Goal: Task Accomplishment & Management: Manage account settings

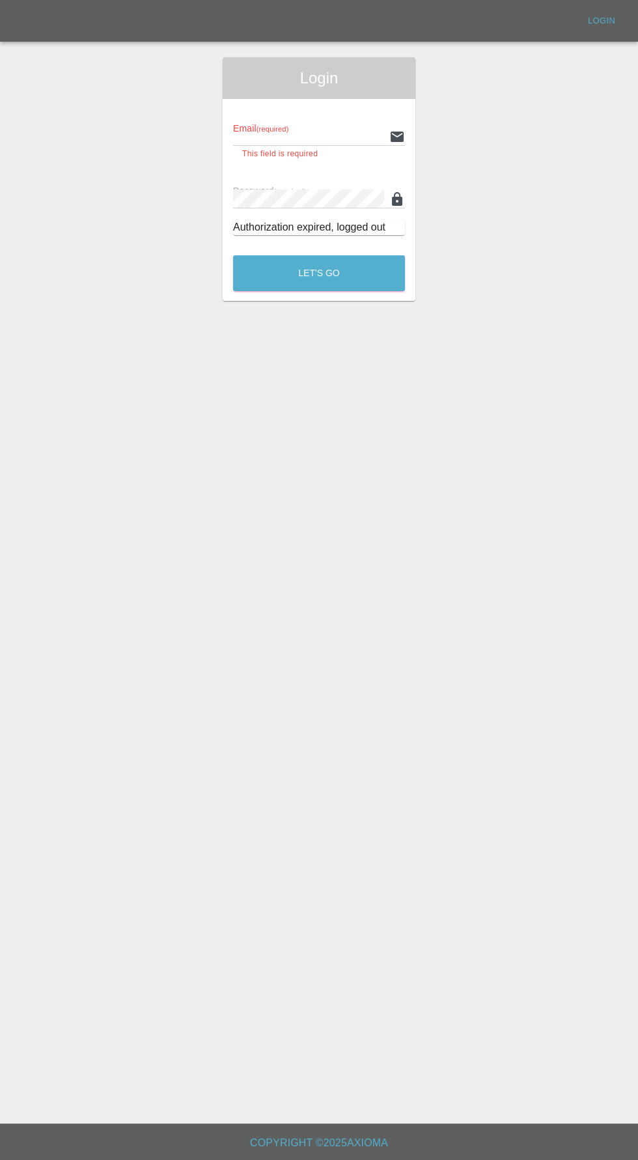
type input "[EMAIL_ADDRESS][DOMAIN_NAME]"
click at [233, 255] on button "Let's Go" at bounding box center [319, 273] width 172 height 36
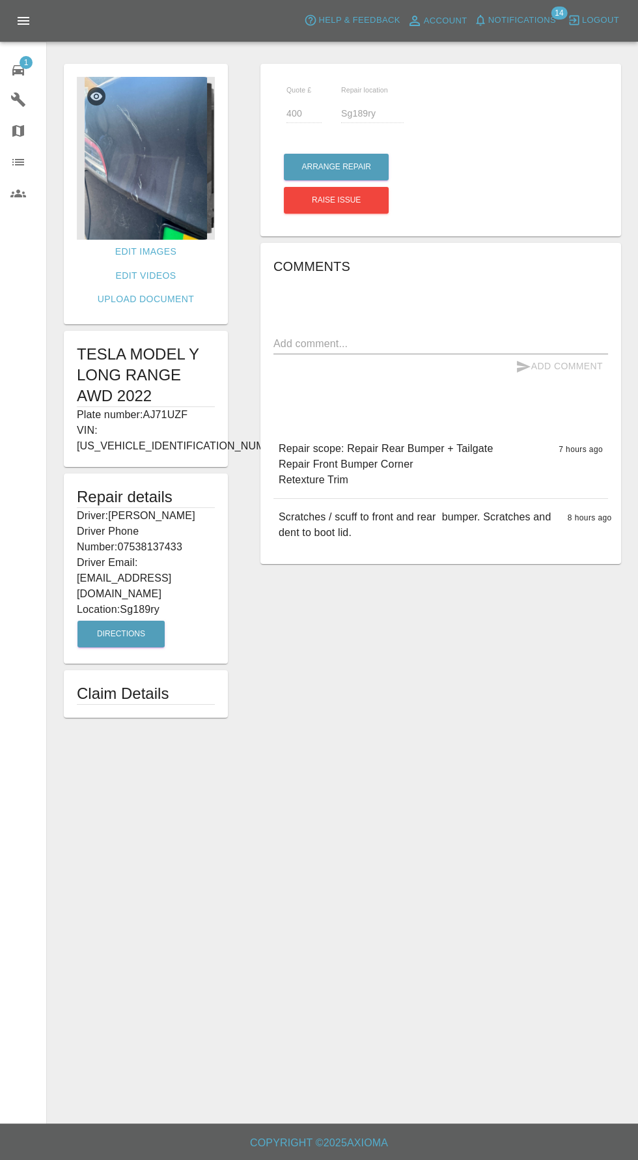
click at [132, 165] on img at bounding box center [146, 158] width 138 height 163
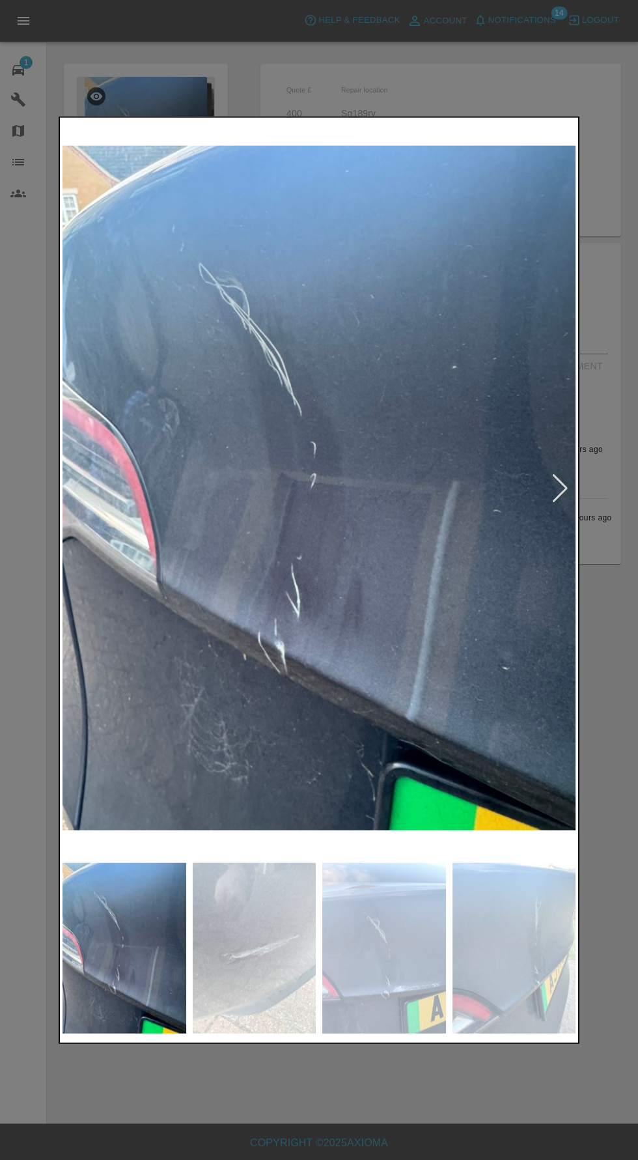
click at [557, 501] on div at bounding box center [561, 488] width 18 height 29
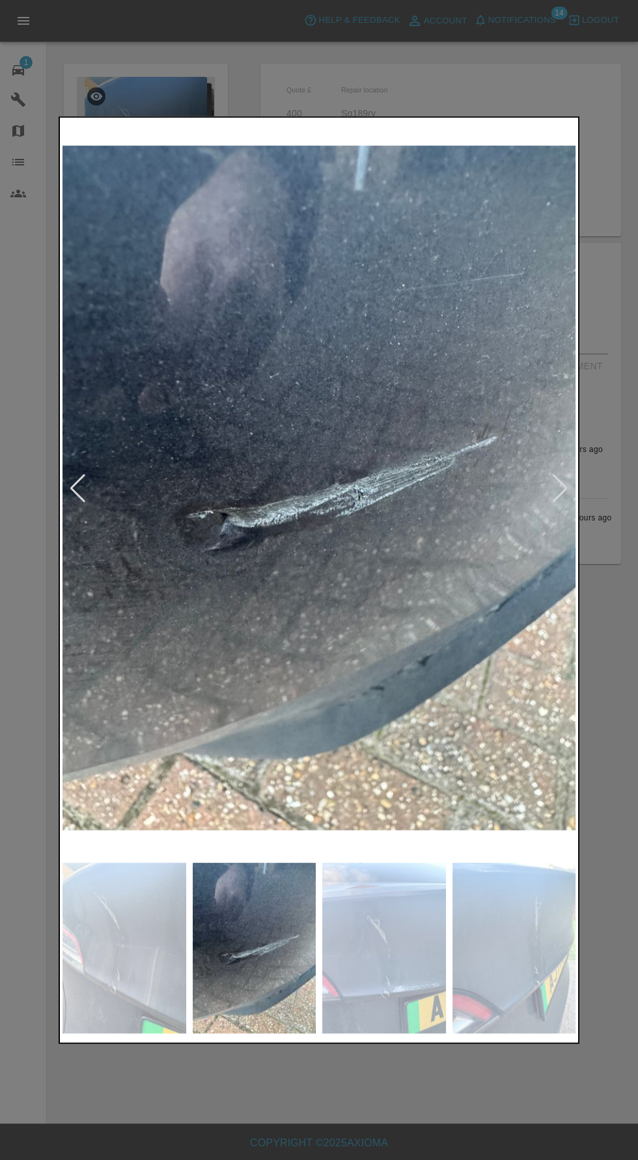
click at [558, 502] on div at bounding box center [561, 488] width 18 height 29
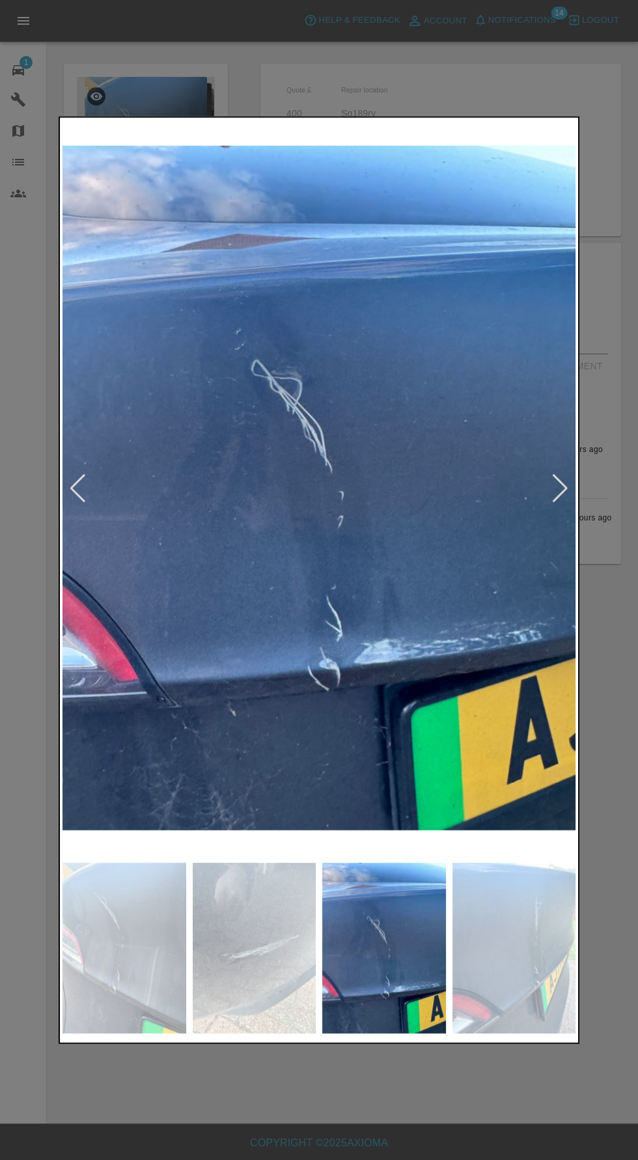
click at [560, 495] on div at bounding box center [561, 488] width 18 height 29
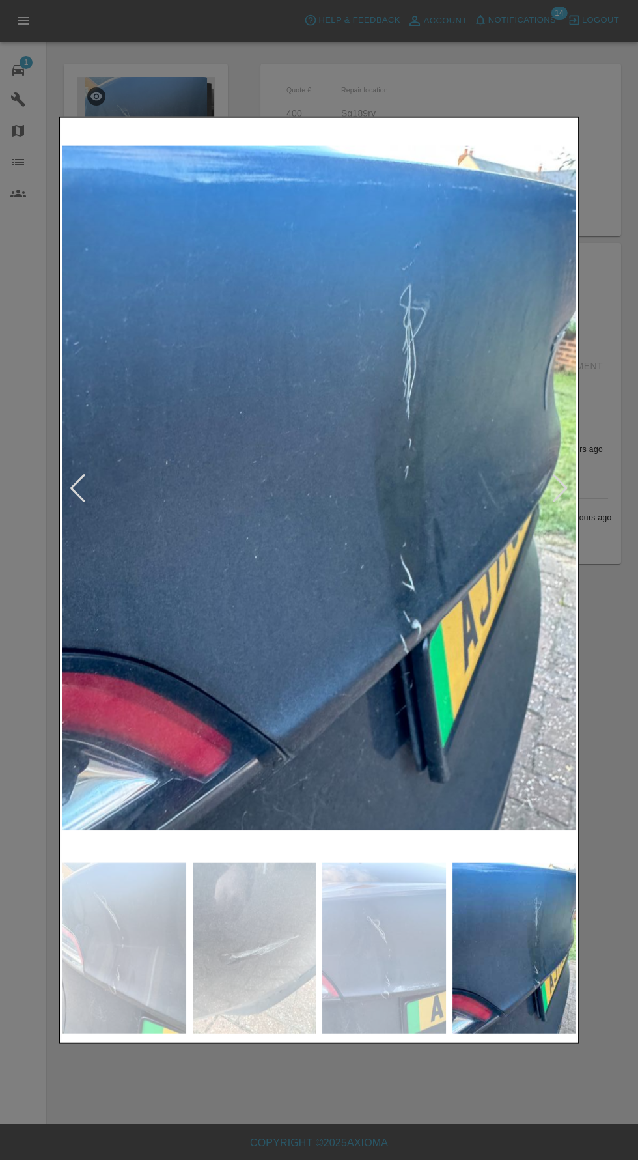
click at [558, 492] on div at bounding box center [561, 488] width 18 height 29
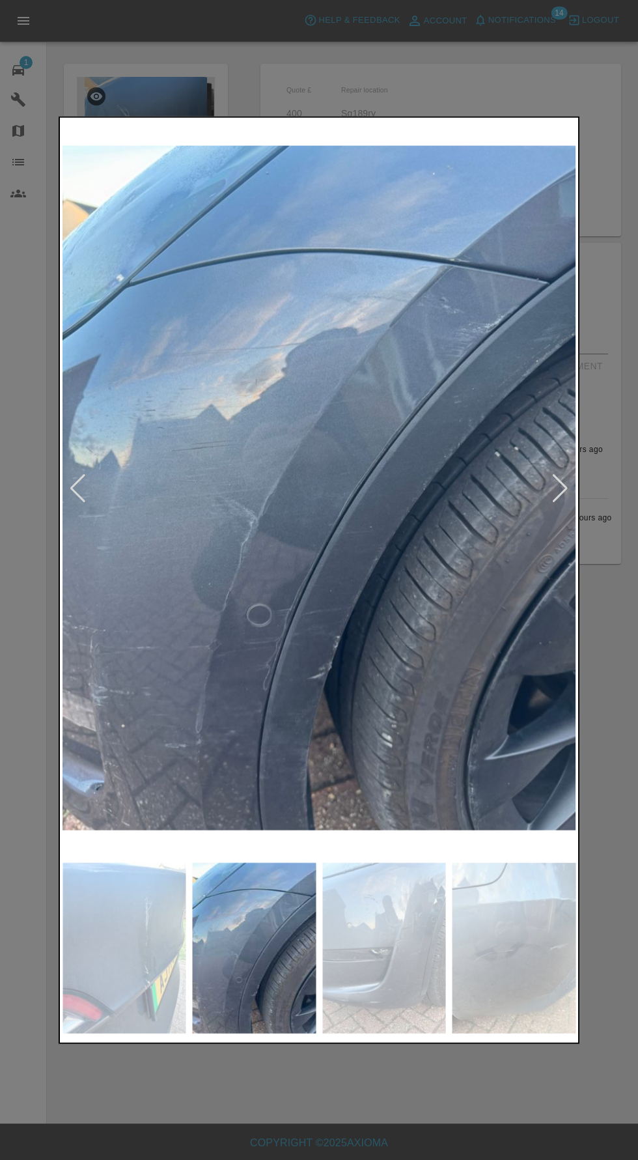
click at [558, 493] on div at bounding box center [561, 488] width 18 height 29
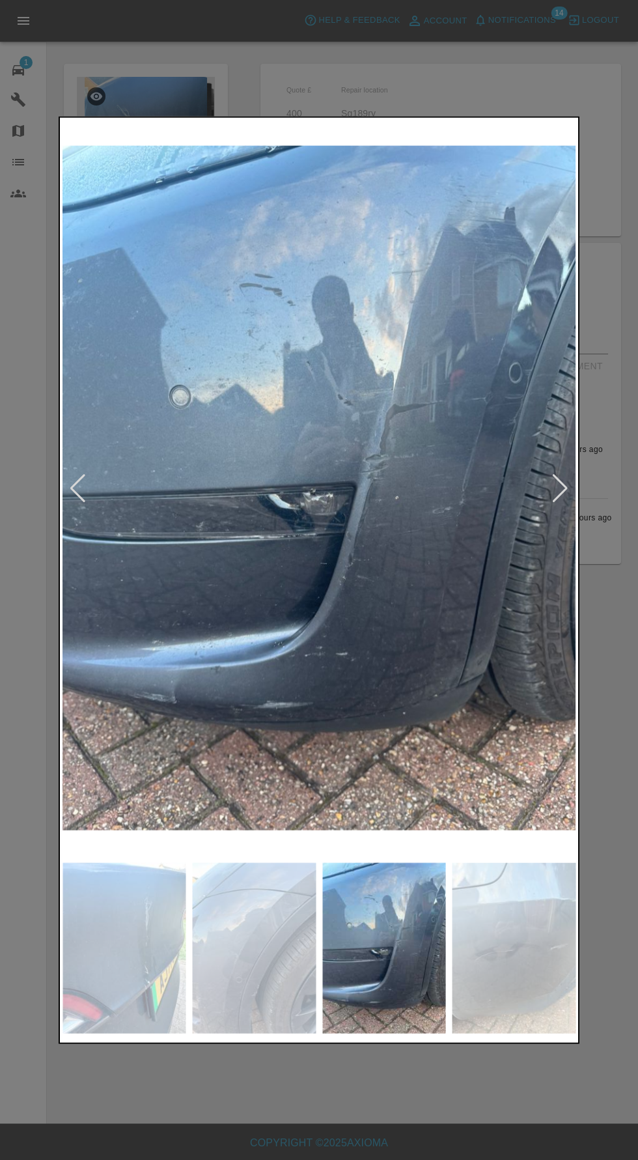
click at [556, 479] on div at bounding box center [561, 488] width 18 height 29
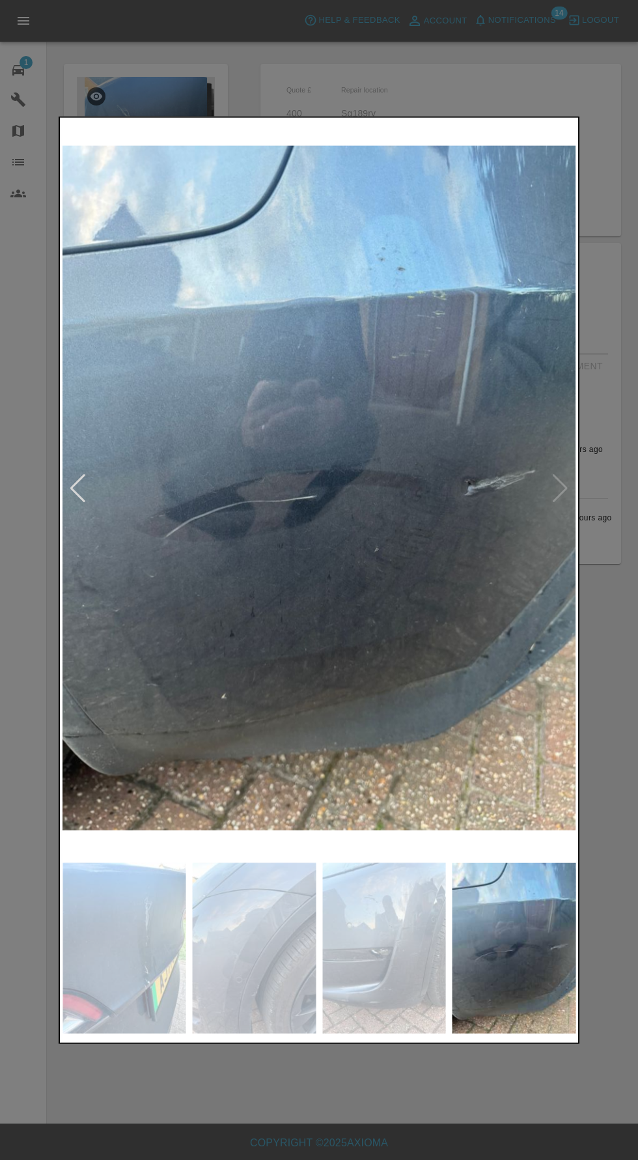
click at [543, 457] on img at bounding box center [319, 488] width 513 height 736
click at [564, 508] on img at bounding box center [319, 488] width 513 height 736
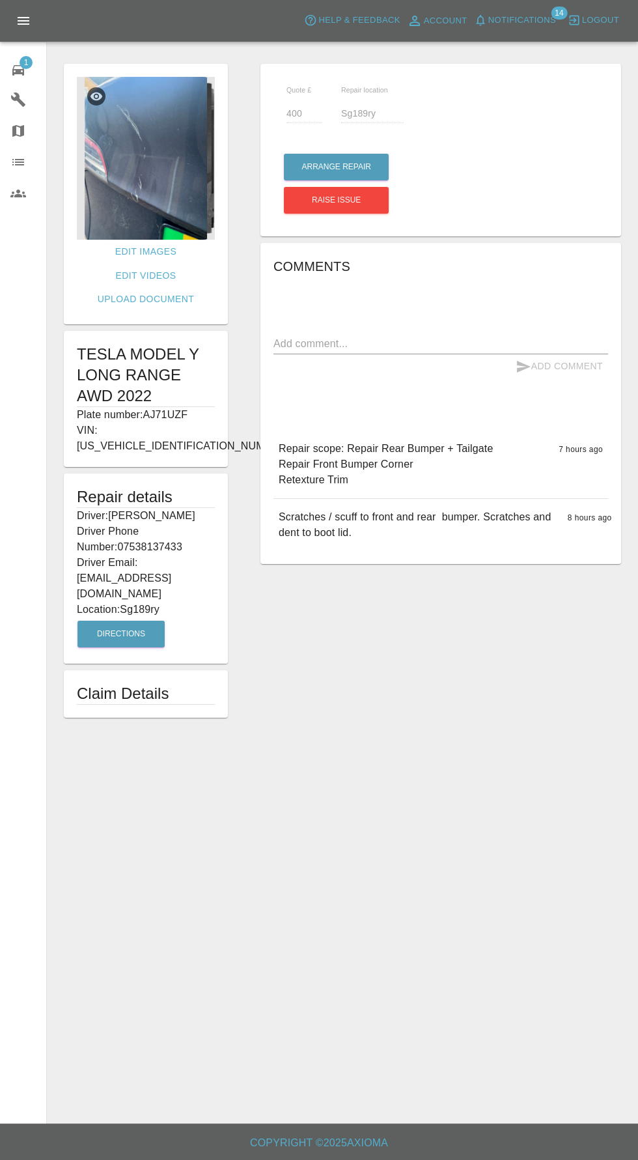
click at [158, 148] on img at bounding box center [146, 158] width 138 height 163
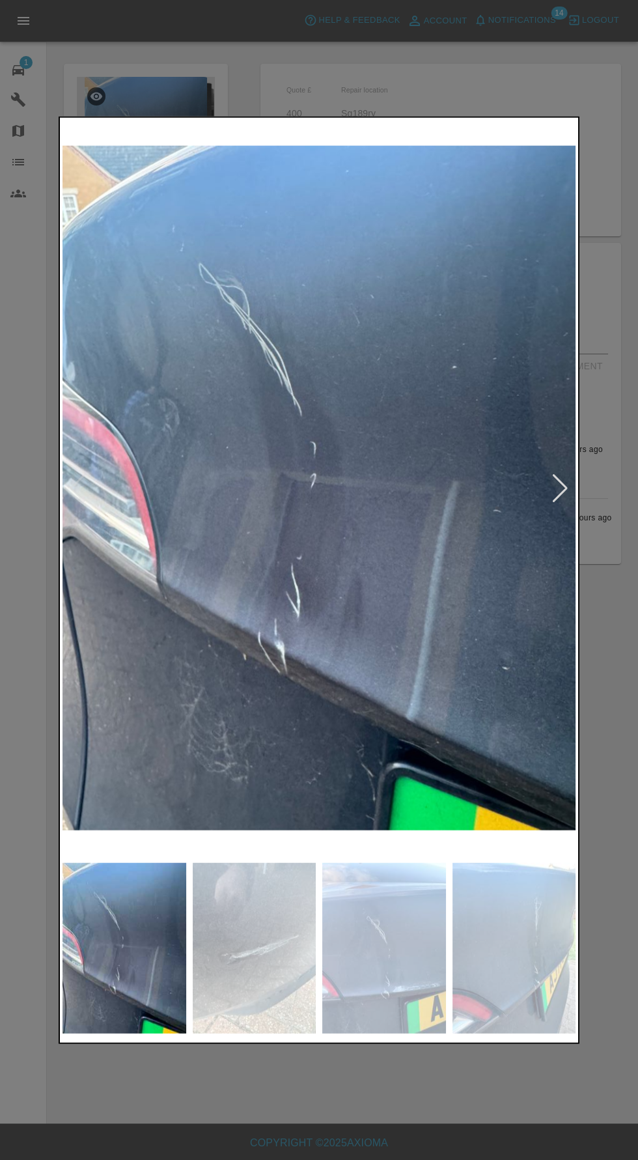
click at [570, 499] on img at bounding box center [319, 488] width 513 height 736
click at [554, 488] on div at bounding box center [561, 488] width 18 height 29
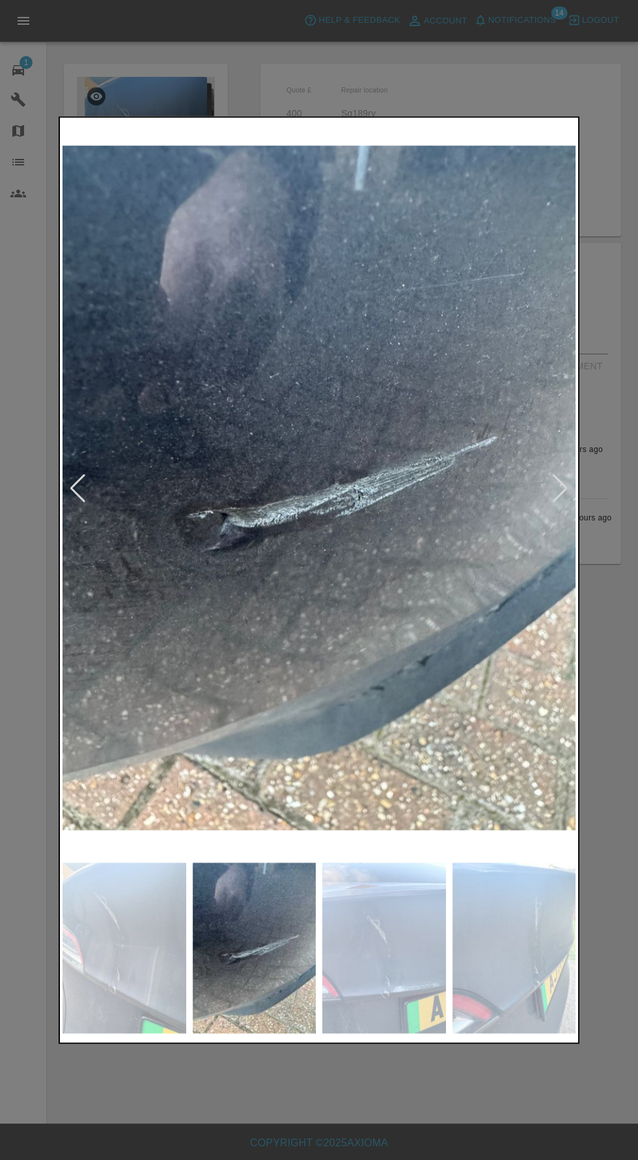
click at [553, 489] on div at bounding box center [561, 488] width 18 height 29
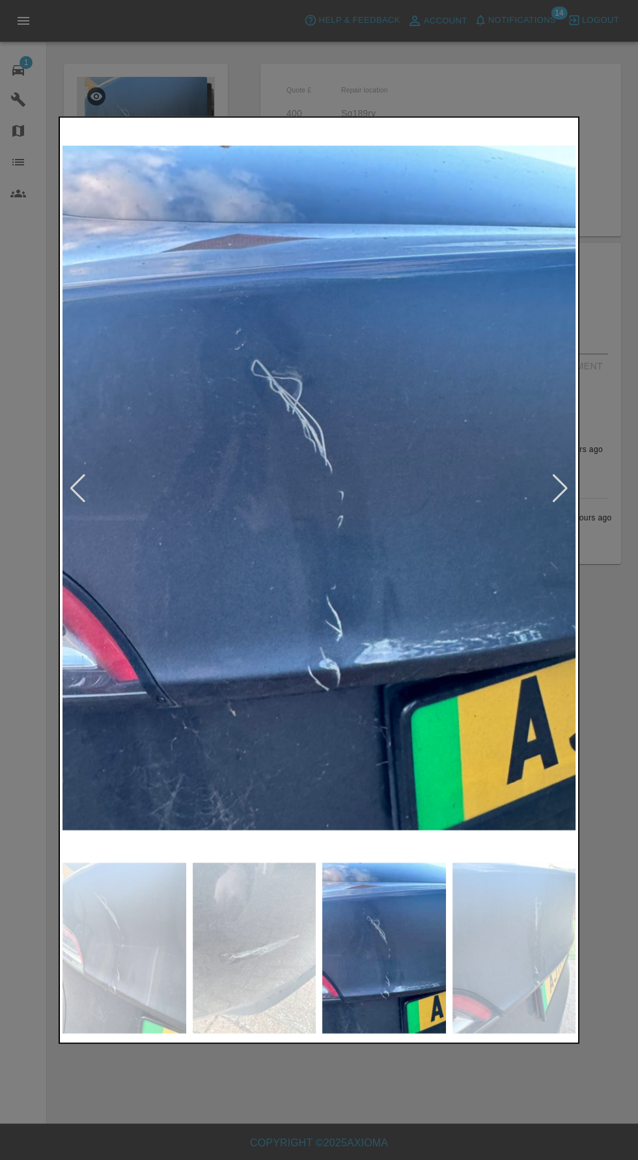
click at [563, 494] on div at bounding box center [561, 488] width 18 height 29
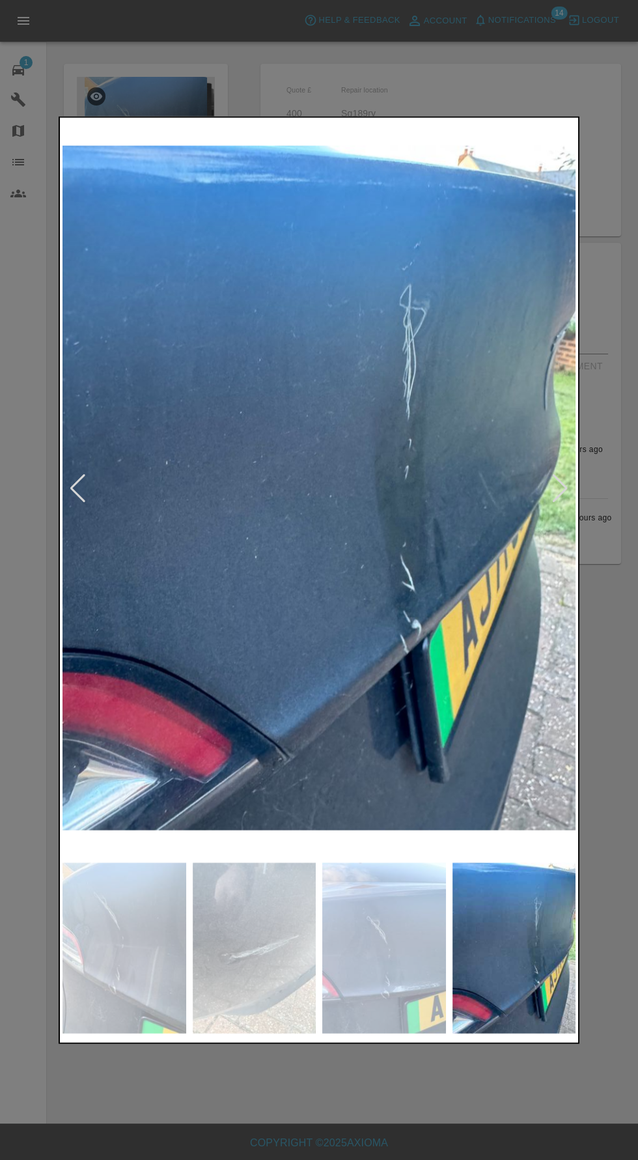
click at [576, 491] on div at bounding box center [319, 580] width 521 height 928
click at [557, 500] on div at bounding box center [561, 488] width 18 height 29
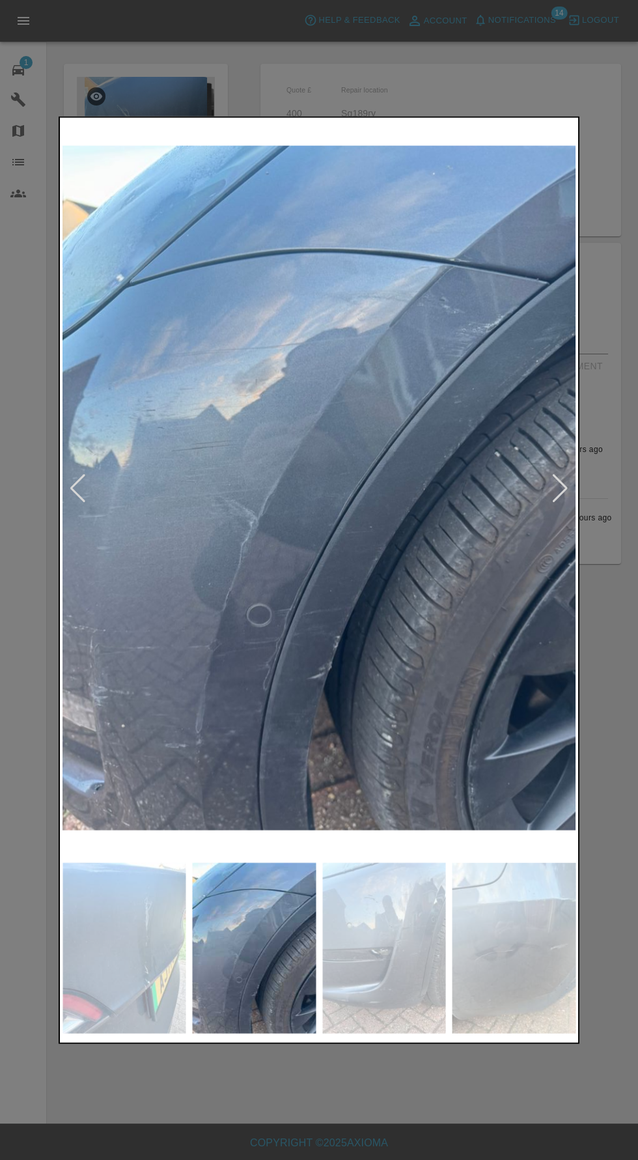
click at [564, 483] on div at bounding box center [561, 488] width 18 height 29
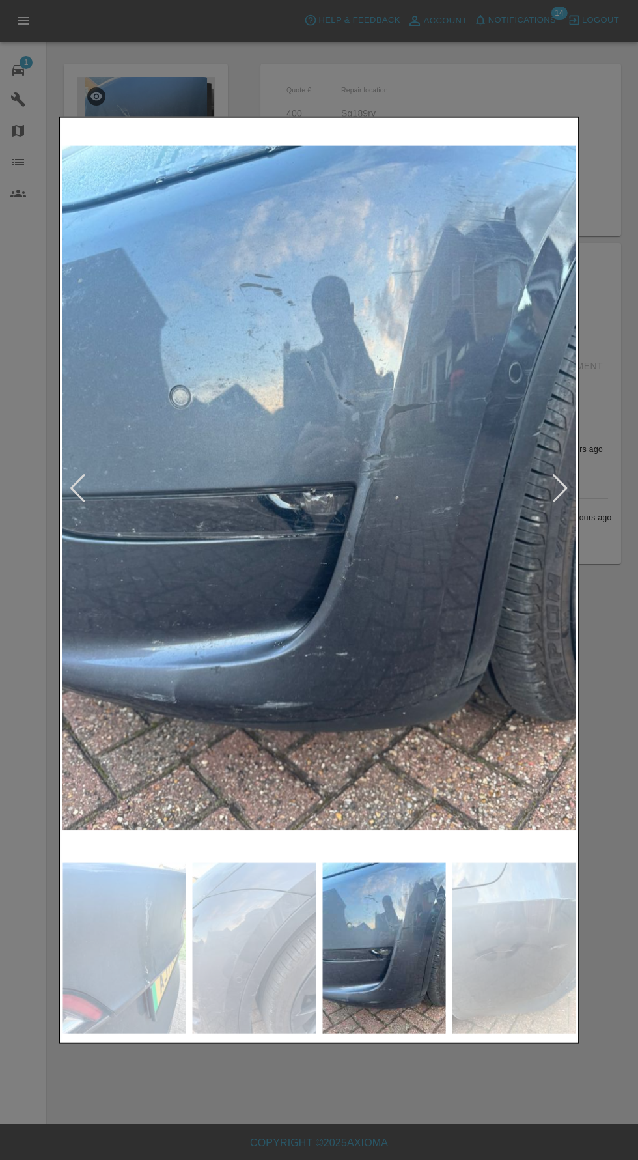
click at [565, 505] on img at bounding box center [319, 488] width 513 height 736
click at [530, 429] on img at bounding box center [319, 488] width 513 height 736
click at [554, 488] on div at bounding box center [561, 488] width 18 height 29
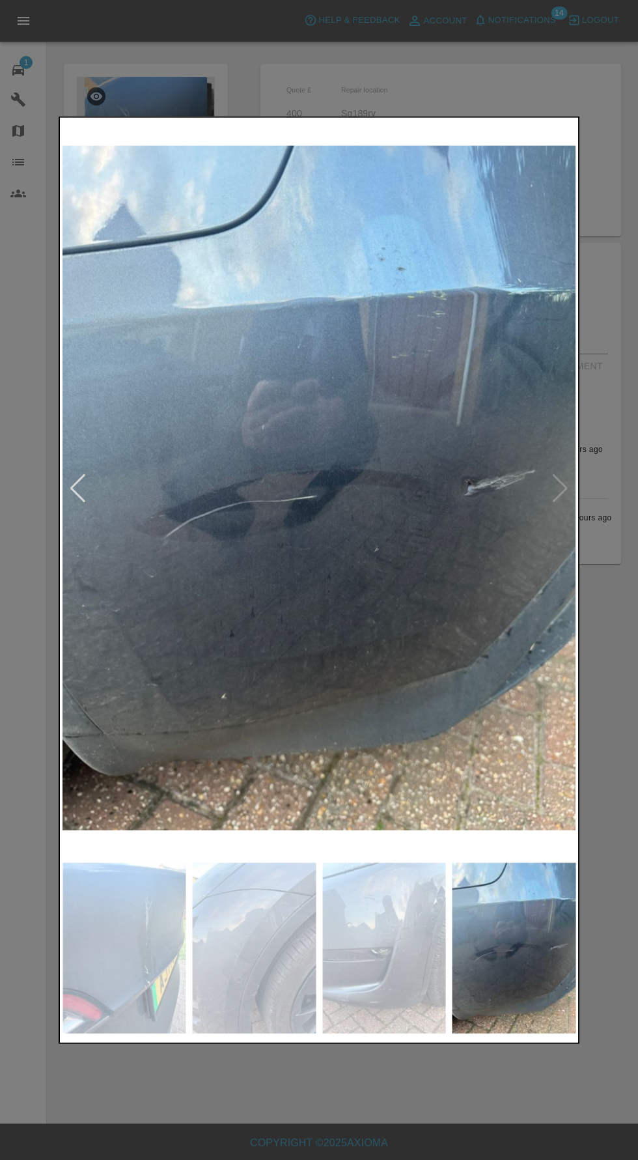
click at [548, 511] on img at bounding box center [319, 488] width 513 height 736
click at [550, 495] on img at bounding box center [319, 488] width 513 height 736
click at [554, 490] on img at bounding box center [319, 488] width 513 height 736
click at [78, 481] on div at bounding box center [78, 488] width 18 height 29
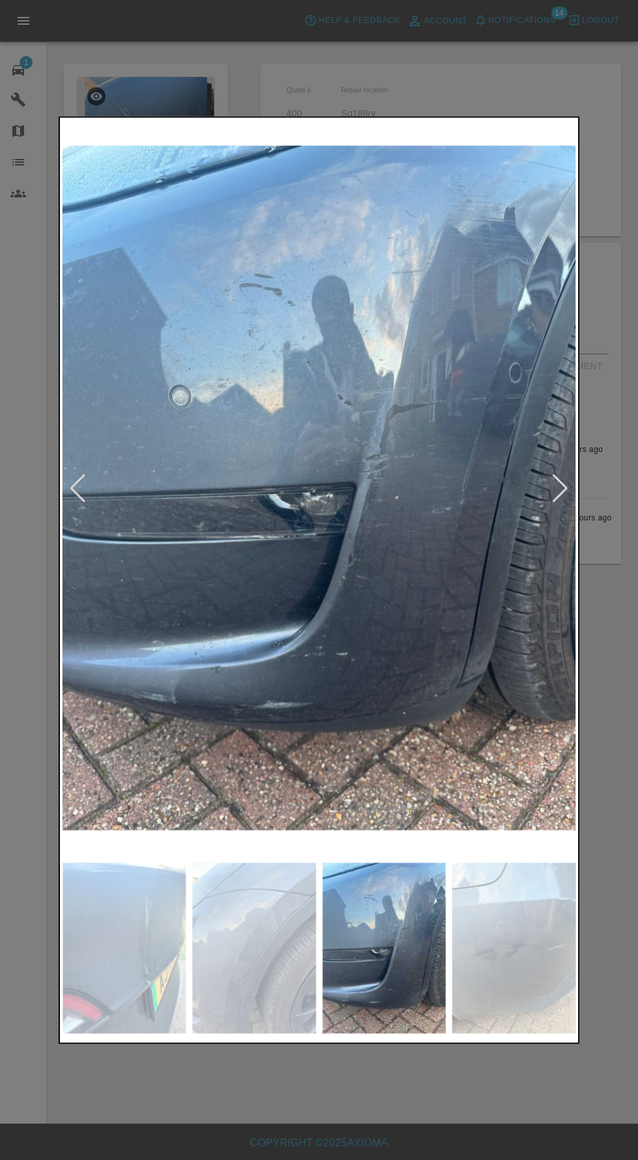
click at [78, 485] on div at bounding box center [78, 488] width 18 height 29
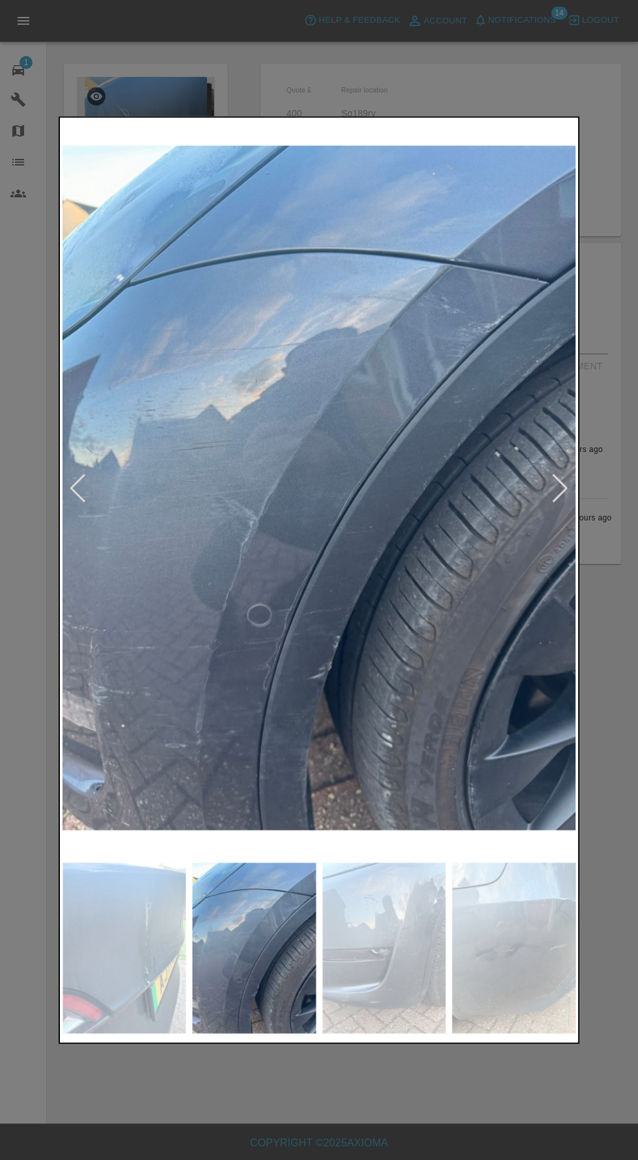
click at [326, 1090] on div at bounding box center [319, 580] width 638 height 1160
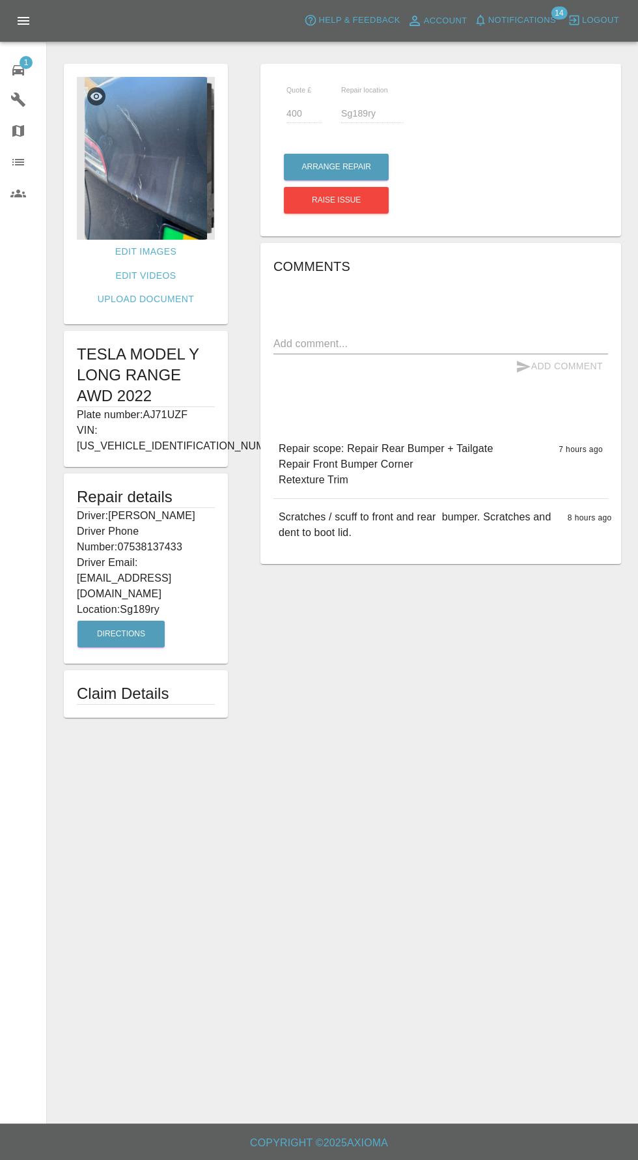
click at [150, 183] on img at bounding box center [146, 158] width 138 height 163
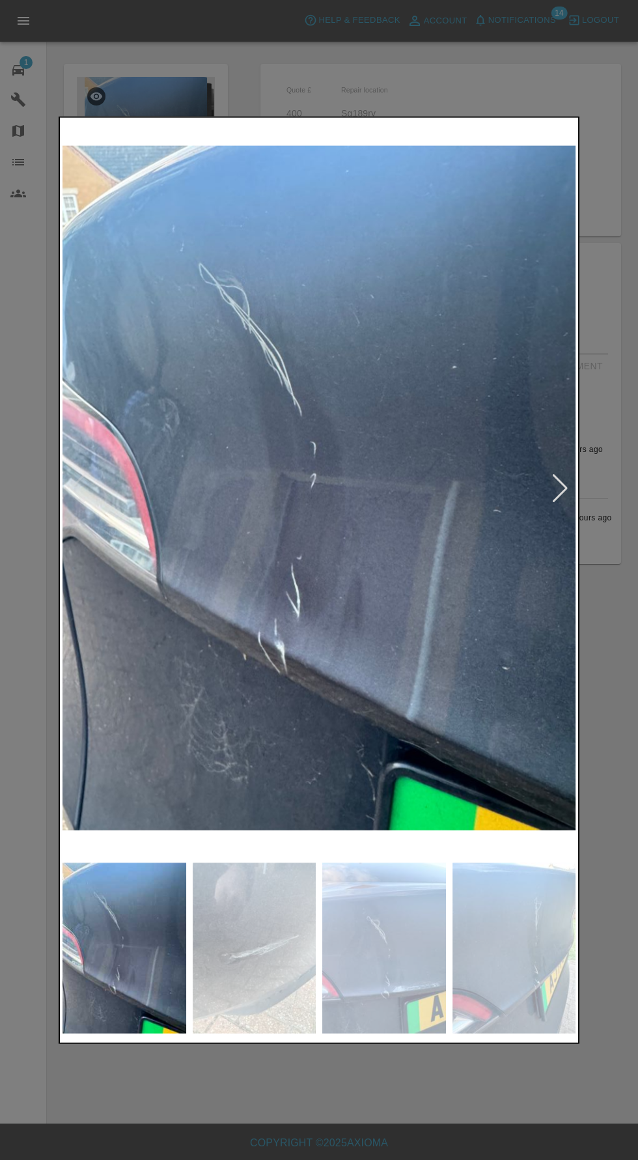
click at [565, 480] on div at bounding box center [561, 488] width 18 height 29
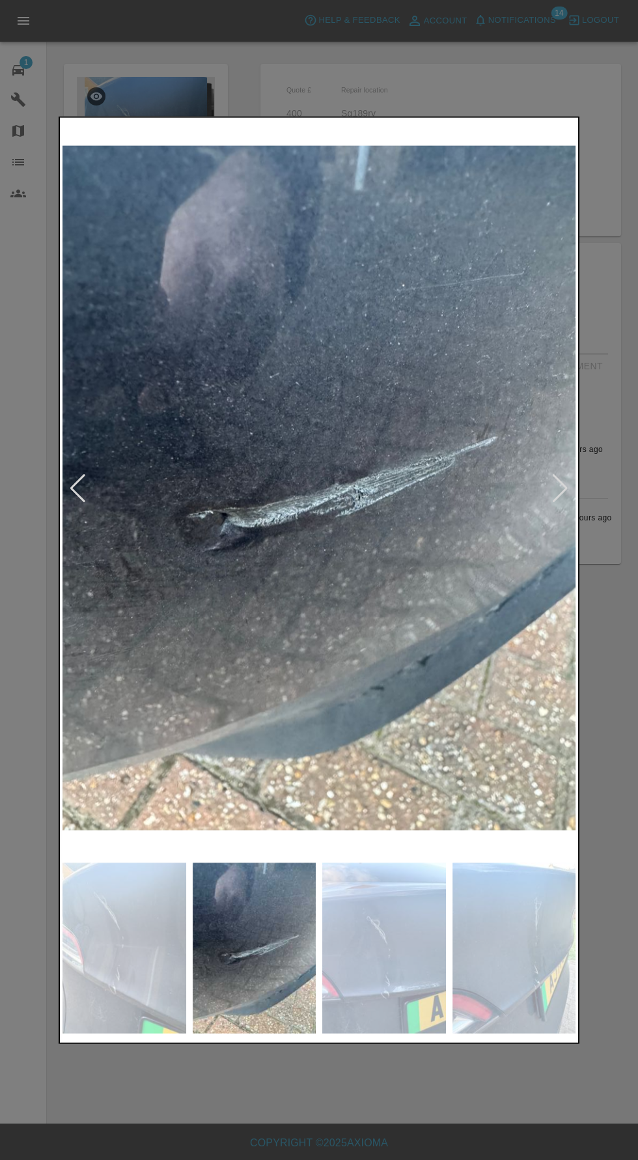
click at [559, 487] on div at bounding box center [561, 488] width 18 height 29
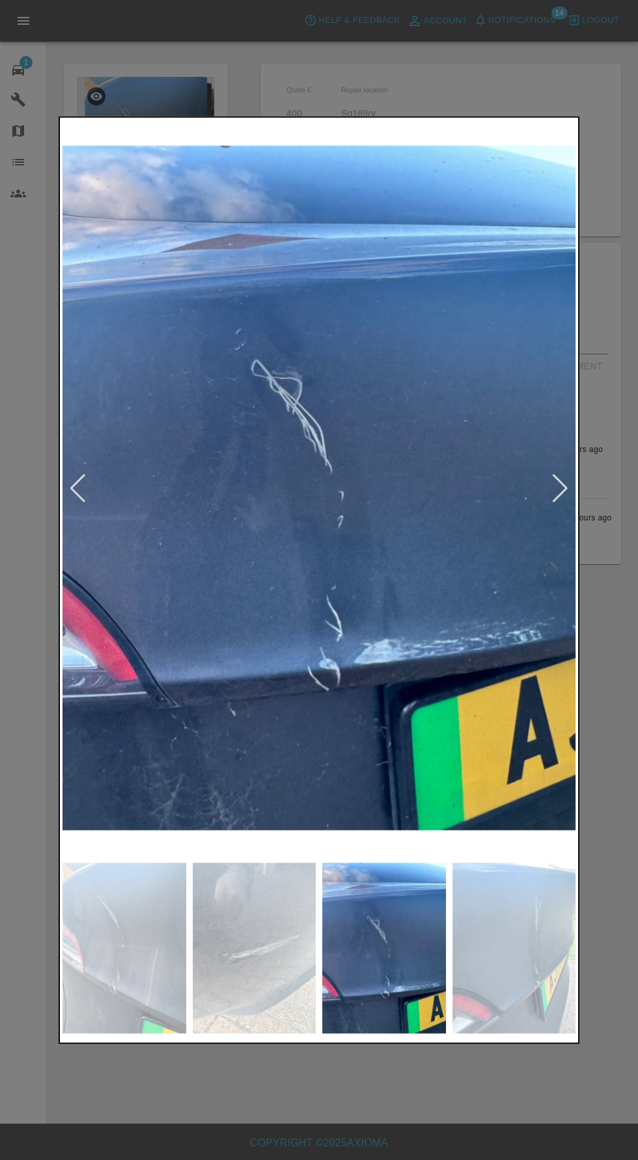
click at [59, 503] on div at bounding box center [319, 580] width 521 height 928
click at [82, 449] on img at bounding box center [319, 488] width 513 height 736
click at [81, 478] on div at bounding box center [78, 488] width 18 height 29
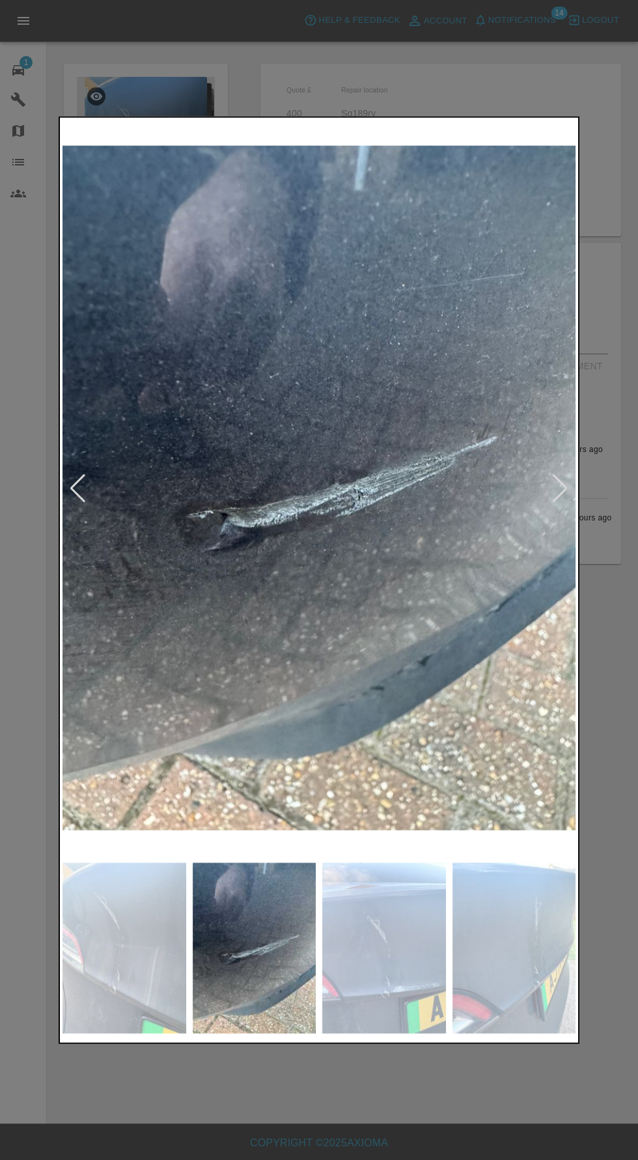
click at [377, 965] on img at bounding box center [384, 947] width 124 height 171
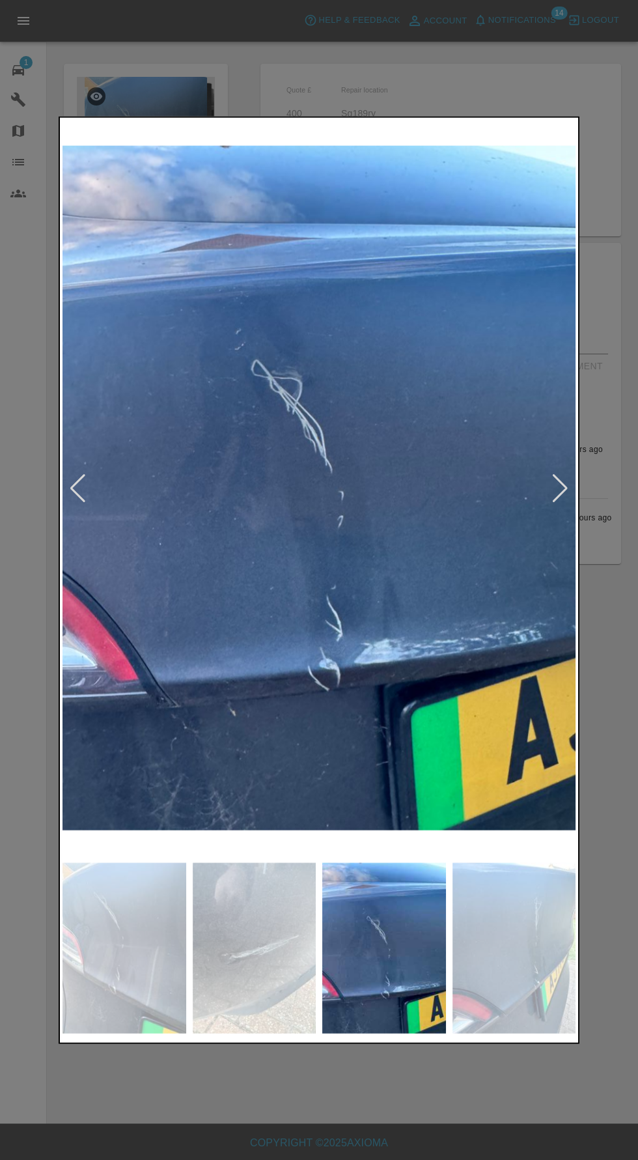
click at [414, 955] on img at bounding box center [384, 947] width 124 height 171
click at [485, 978] on img at bounding box center [515, 947] width 124 height 171
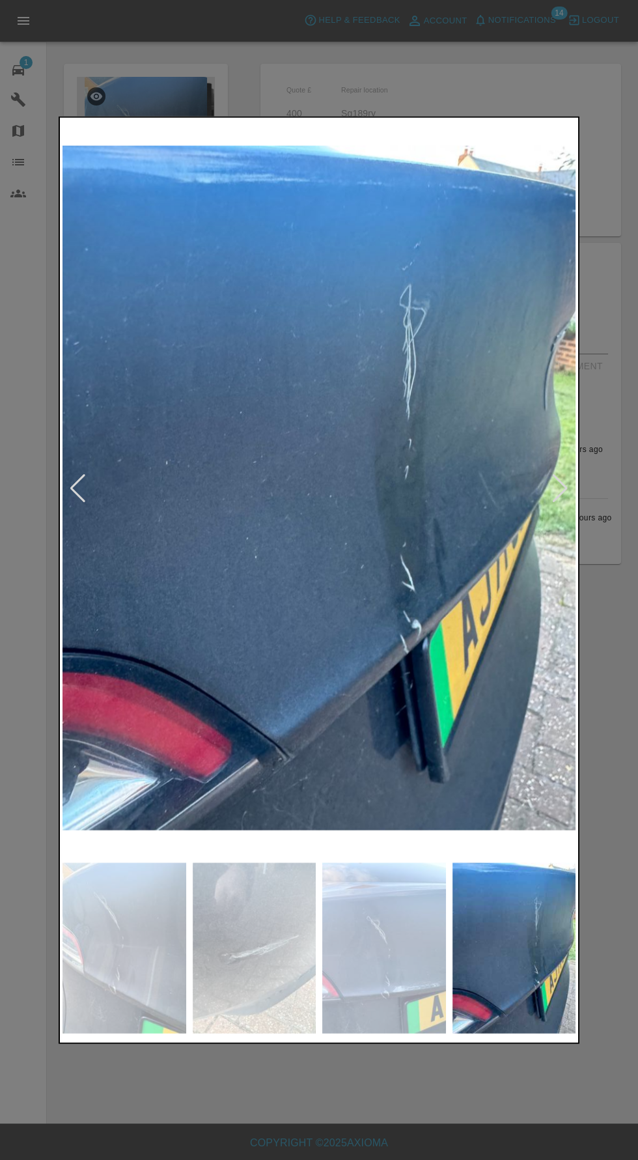
click at [377, 1110] on div at bounding box center [319, 580] width 638 height 1160
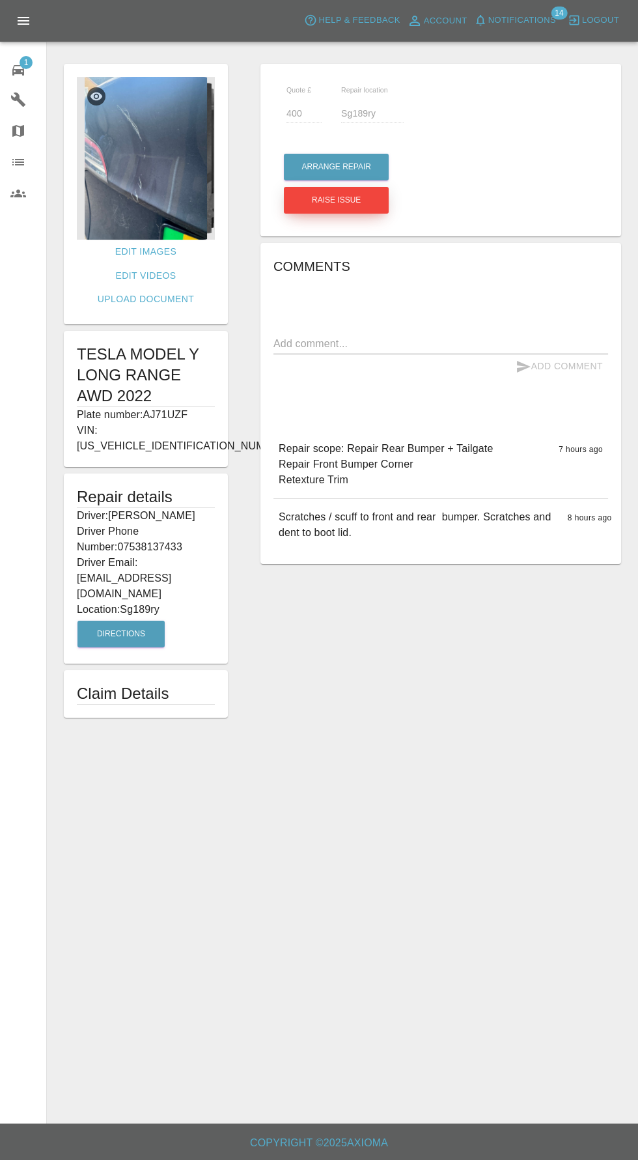
click at [296, 195] on button "Raise issue" at bounding box center [336, 200] width 105 height 27
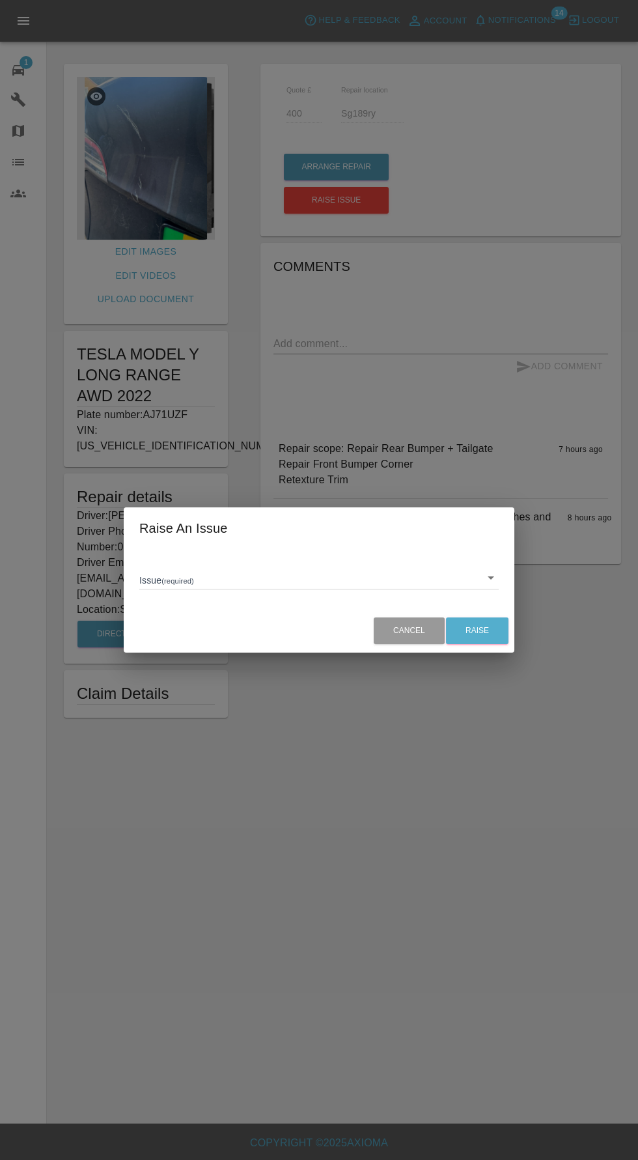
click at [414, 860] on div "Raise An Issue Issue (required) ​ Cancel Raise" at bounding box center [319, 580] width 638 height 1160
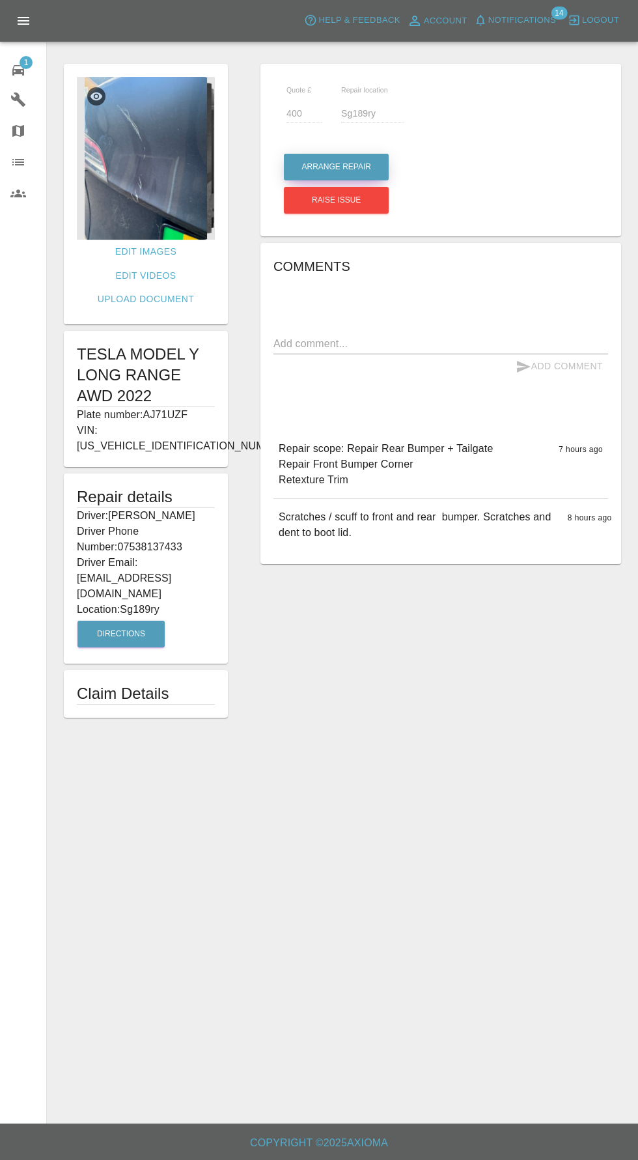
click at [332, 158] on button "Arrange Repair" at bounding box center [336, 167] width 105 height 27
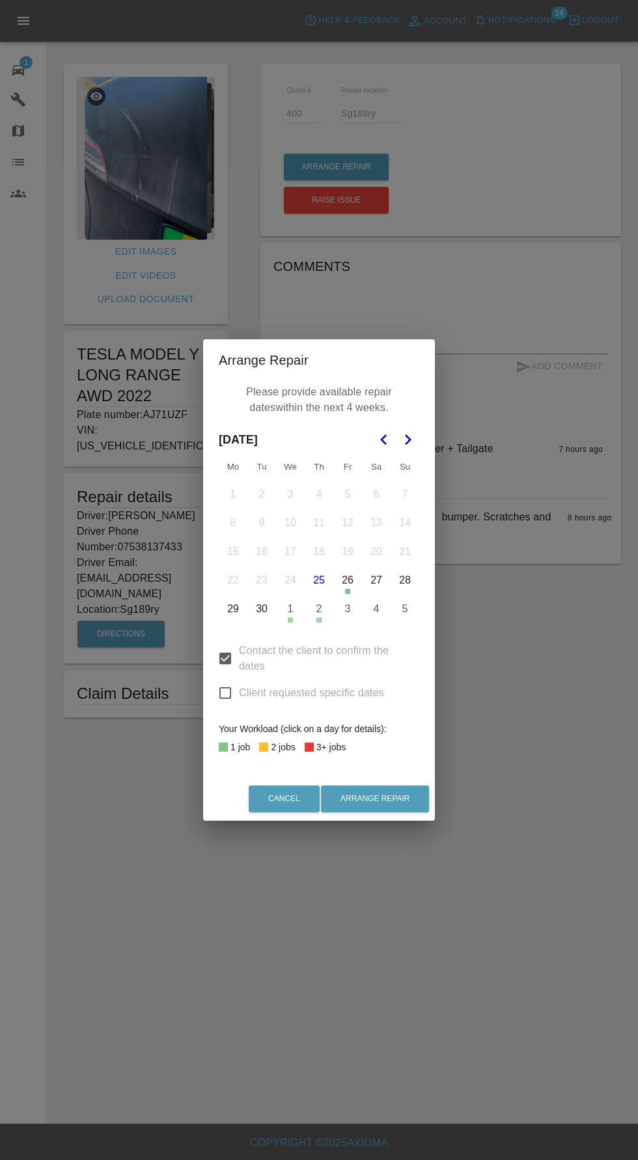
click at [550, 718] on div "Arrange Repair Please provide available repair dates within the next 4 weeks. […" at bounding box center [319, 580] width 638 height 1160
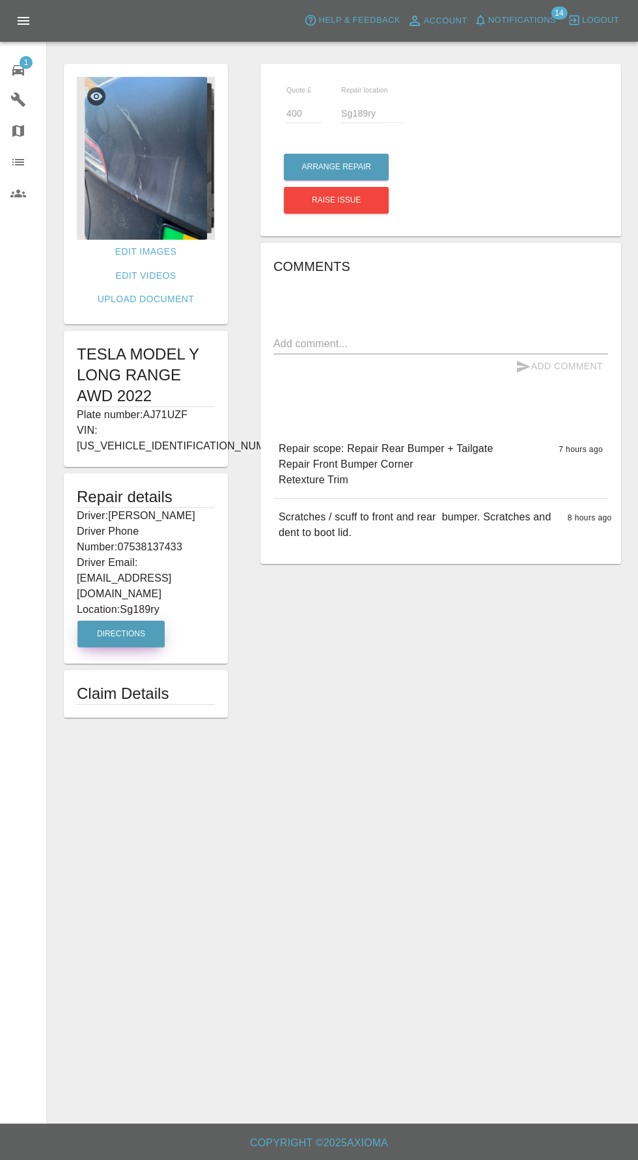
click at [104, 621] on button "Directions" at bounding box center [121, 634] width 87 height 27
click at [324, 167] on button "Arrange Repair" at bounding box center [336, 167] width 105 height 27
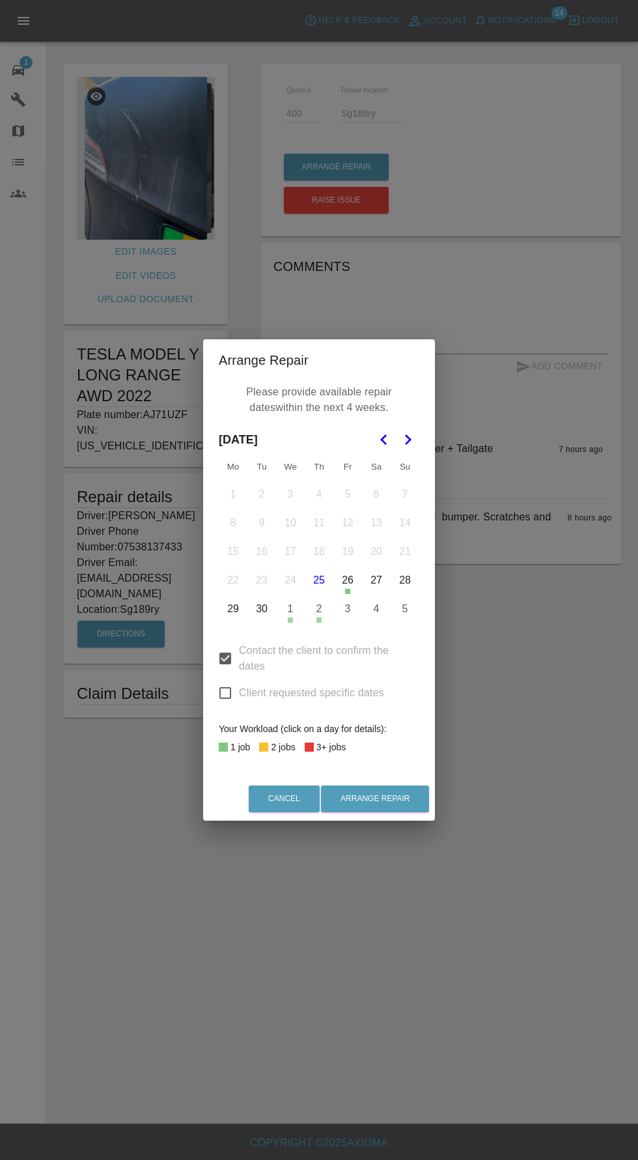
click at [408, 440] on icon "Go to the Next Month" at bounding box center [408, 440] width 16 height 16
click at [389, 445] on icon "Go to the Previous Month" at bounding box center [384, 440] width 16 height 16
click at [348, 615] on button "3" at bounding box center [347, 608] width 27 height 27
click at [407, 444] on icon "Go to the Next Month" at bounding box center [408, 440] width 16 height 16
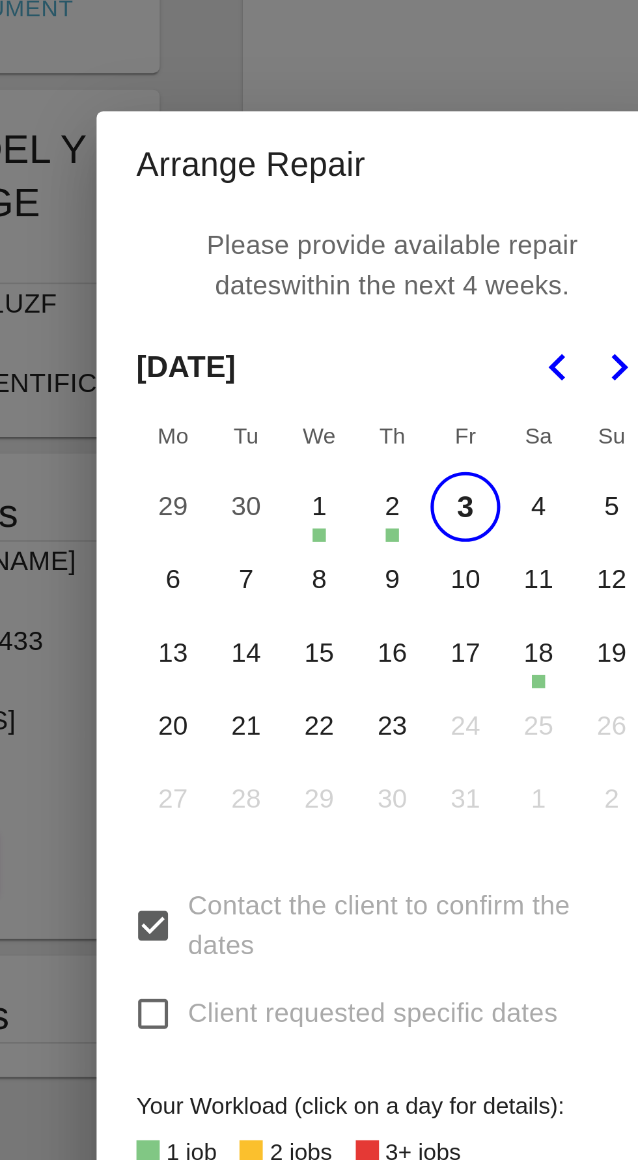
click at [263, 524] on button "7" at bounding box center [261, 522] width 27 height 27
click at [287, 519] on button "8" at bounding box center [290, 522] width 27 height 27
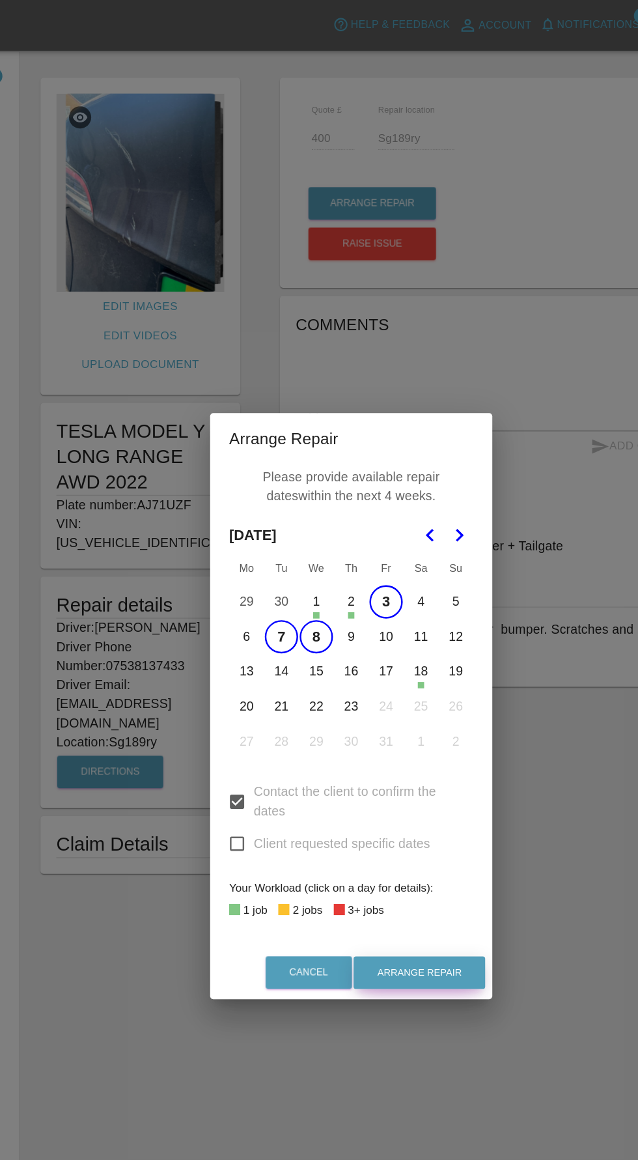
click at [397, 799] on button "Arrange Repair" at bounding box center [375, 798] width 108 height 27
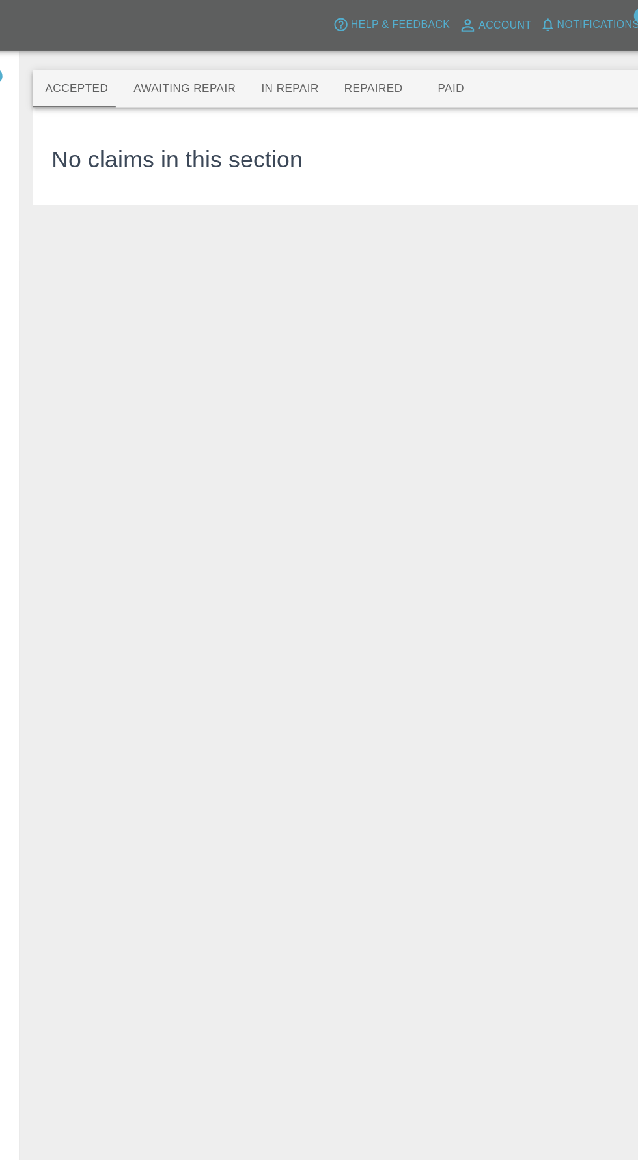
click at [150, 61] on button "Awaiting Repair" at bounding box center [182, 72] width 105 height 31
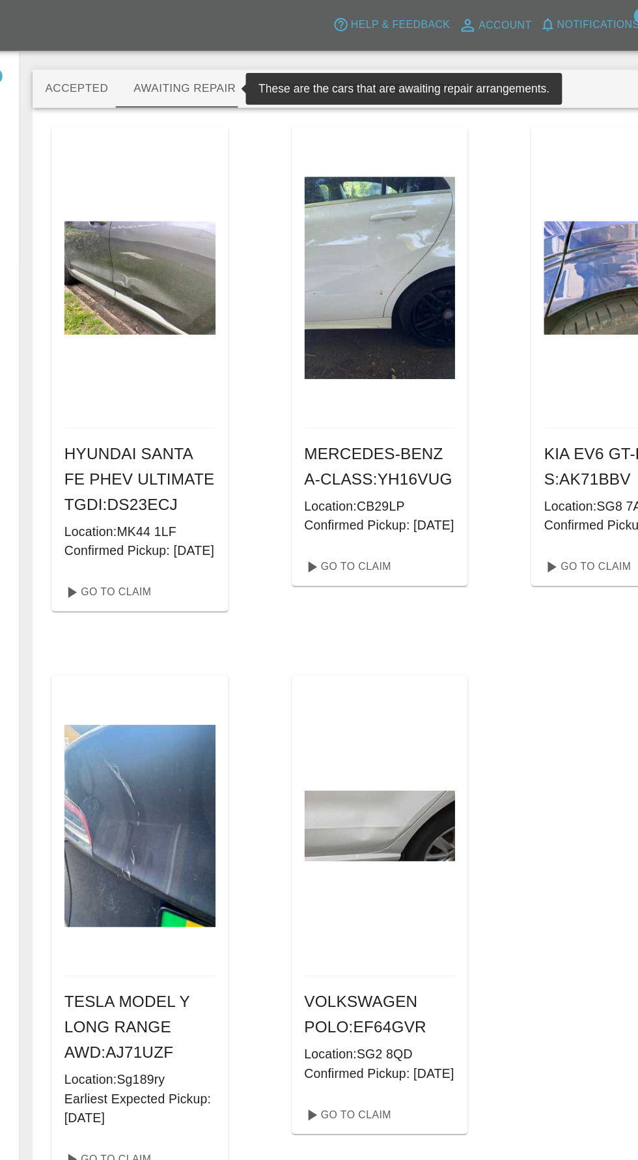
click at [70, 75] on button "Accepted" at bounding box center [93, 72] width 72 height 31
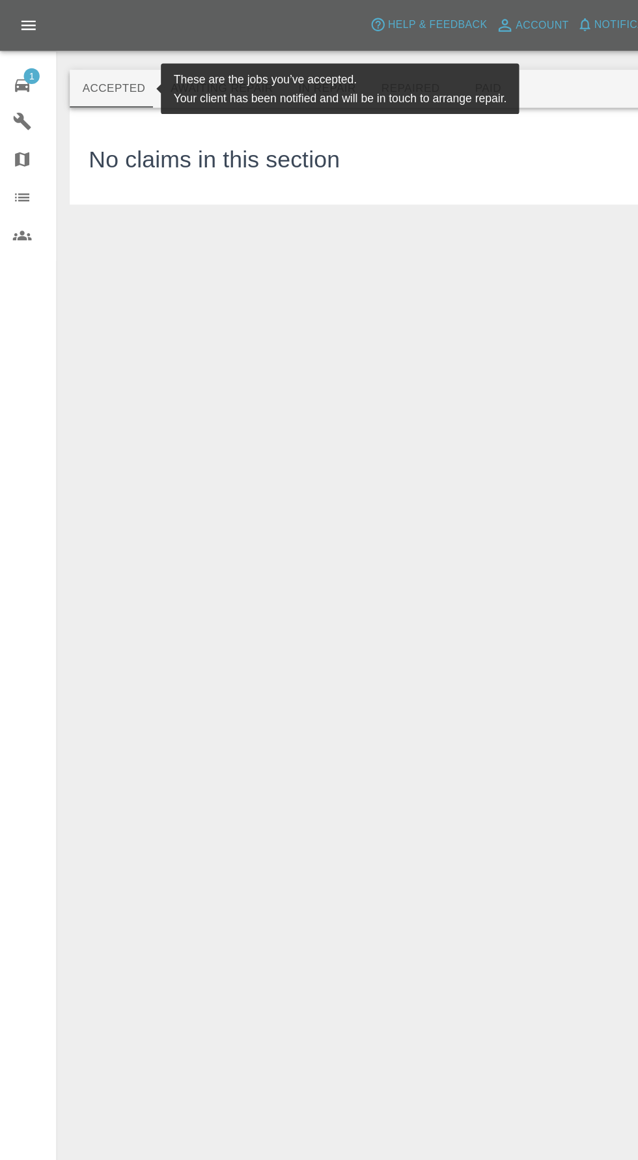
click at [23, 82] on link "1 Repair home" at bounding box center [23, 68] width 46 height 31
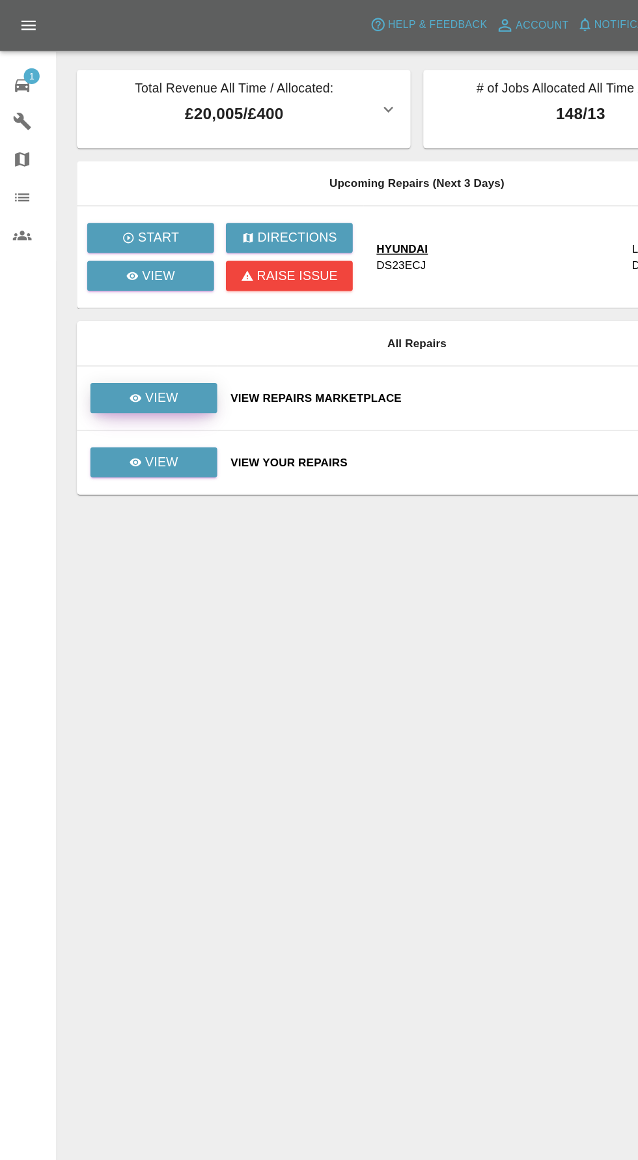
click at [98, 319] on link "View" at bounding box center [126, 327] width 104 height 25
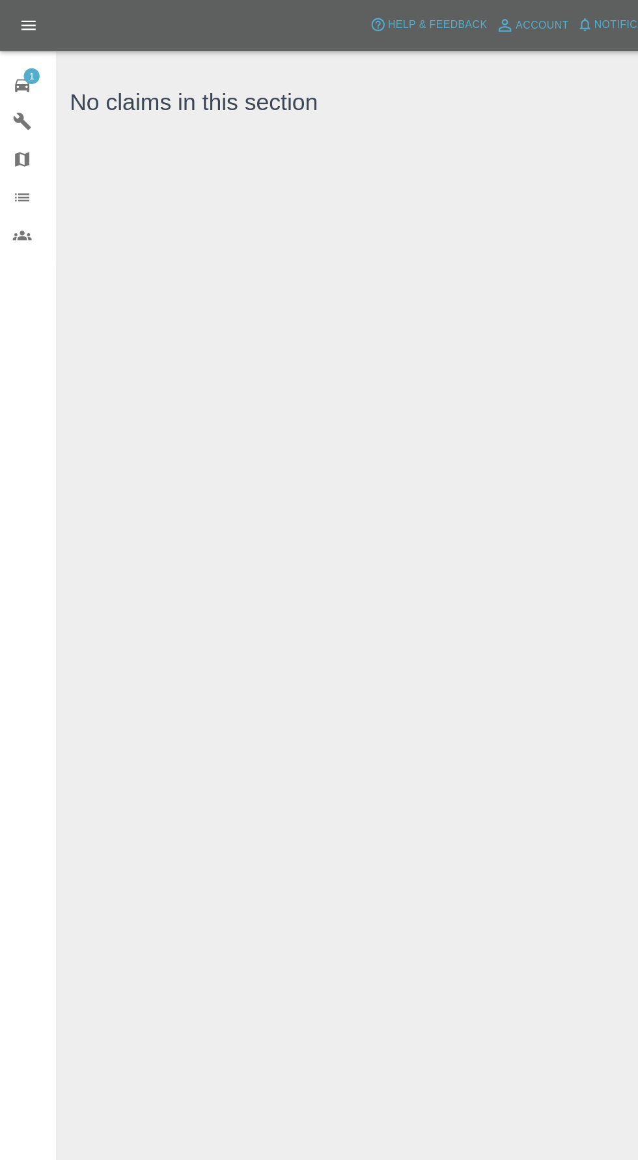
click at [12, 54] on link "1 Repair home" at bounding box center [23, 68] width 46 height 31
